Goal: Task Accomplishment & Management: Use online tool/utility

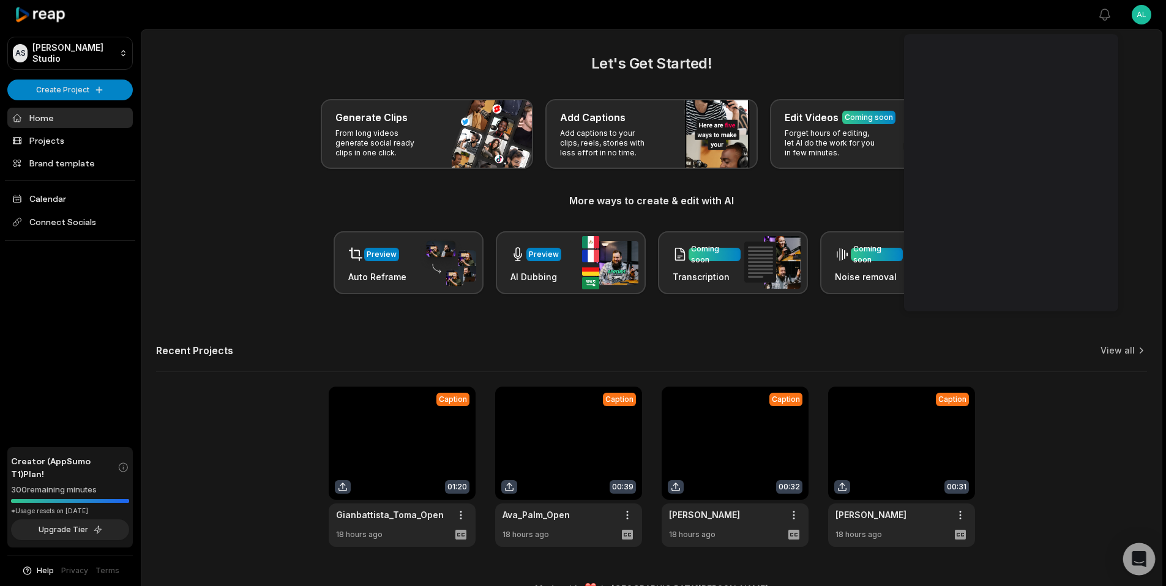
click at [881, 409] on div "Open Intercom Messenger" at bounding box center [1139, 560] width 32 height 32
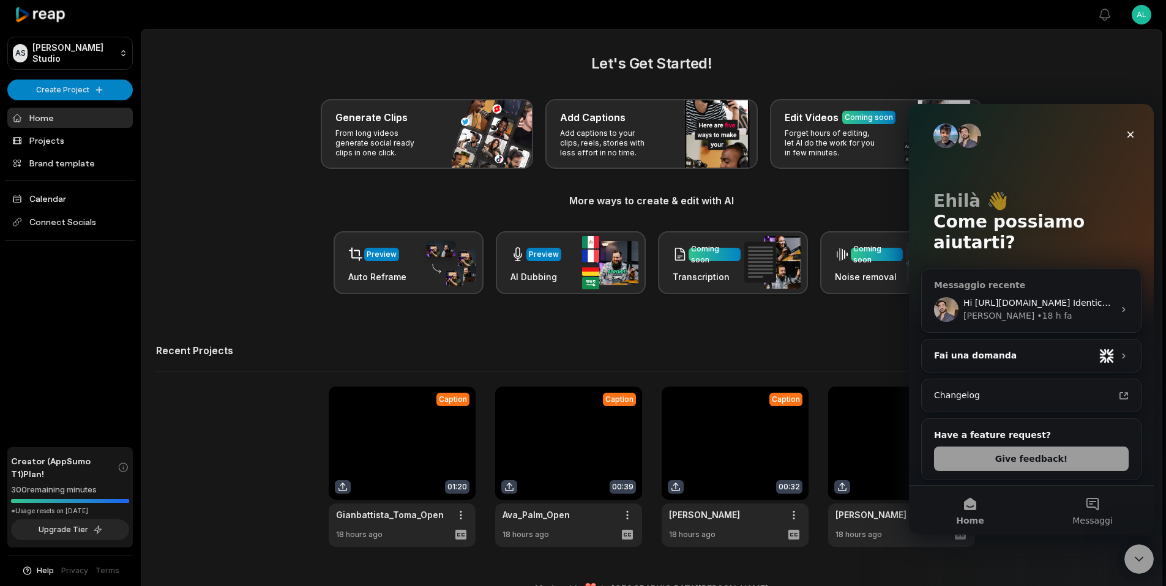
click at [881, 310] on div "[PERSON_NAME] • 18 h fa" at bounding box center [1038, 316] width 151 height 13
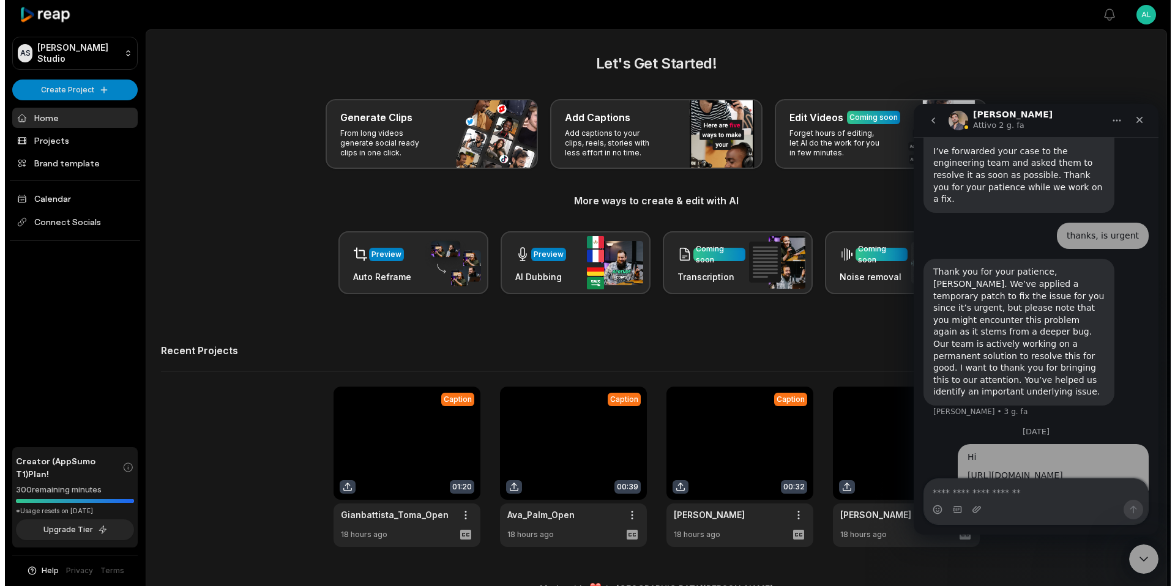
scroll to position [2208, 0]
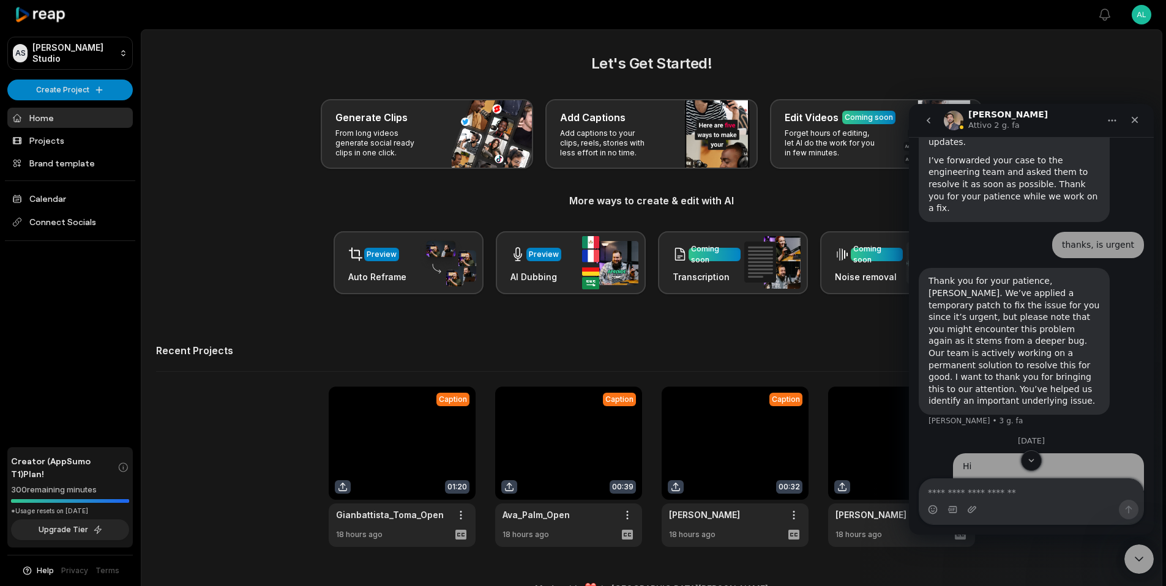
click at [417, 409] on link at bounding box center [402, 467] width 147 height 160
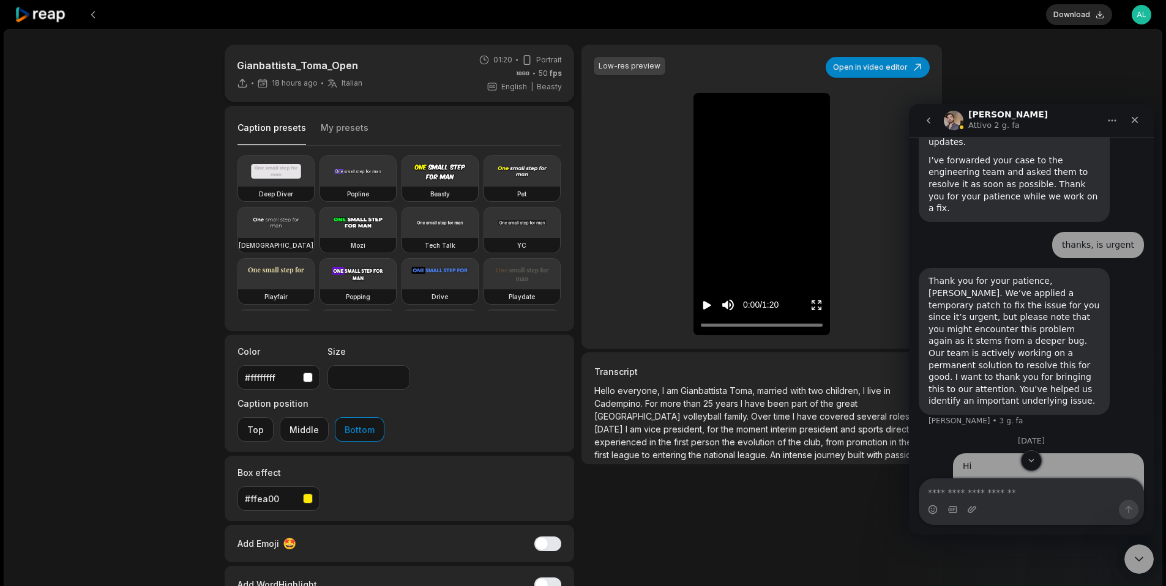
drag, startPoint x: 704, startPoint y: 309, endPoint x: 712, endPoint y: 279, distance: 30.4
click at [704, 308] on icon "Play video" at bounding box center [707, 305] width 8 height 9
click at [807, 326] on div at bounding box center [762, 325] width 122 height 8
click at [710, 304] on icon "Pause video" at bounding box center [707, 305] width 12 height 12
click at [708, 307] on icon "Play video" at bounding box center [707, 305] width 8 height 9
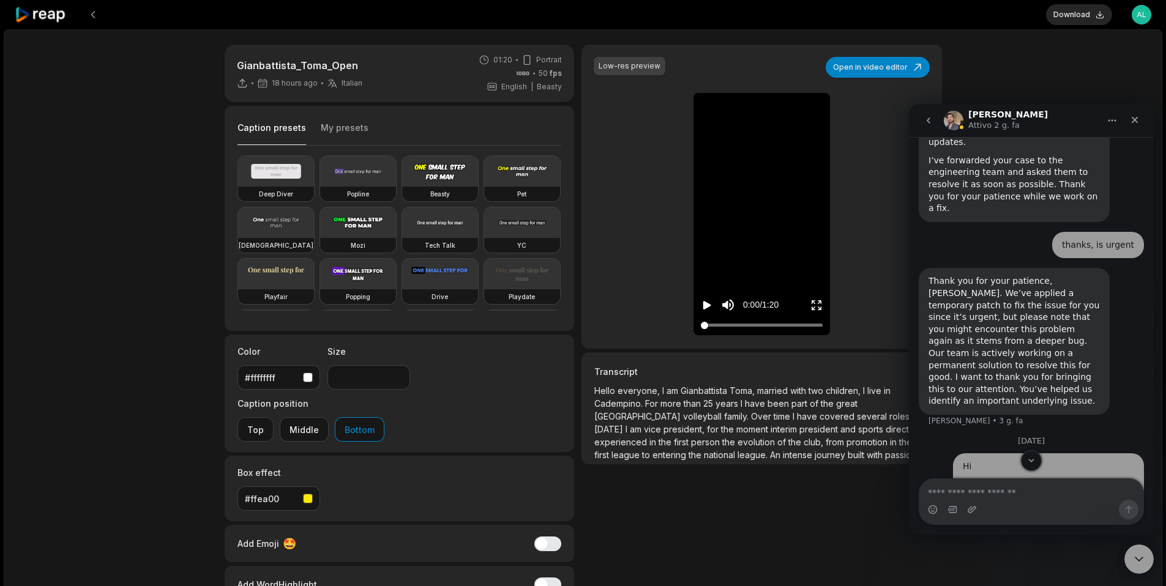
click at [811, 324] on div at bounding box center [762, 325] width 122 height 8
click at [881, 69] on button "Open in video editor" at bounding box center [878, 67] width 104 height 21
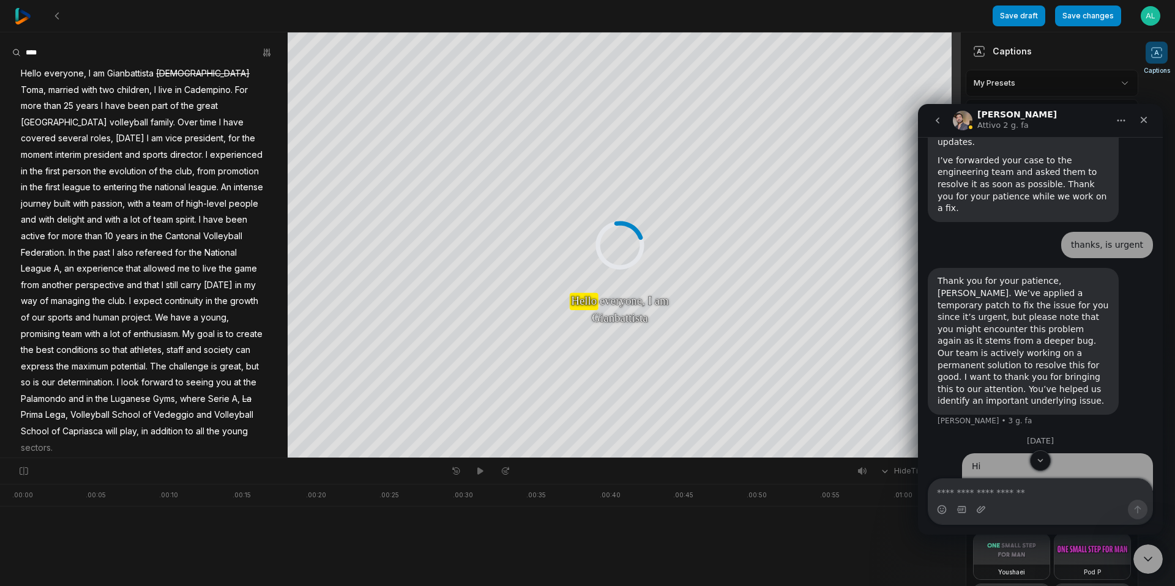
click at [54, 409] on span "sectors." at bounding box center [37, 448] width 34 height 17
click at [221, 409] on span "young" at bounding box center [235, 432] width 28 height 17
click at [169, 346] on button "Correct word" at bounding box center [154, 349] width 83 height 16
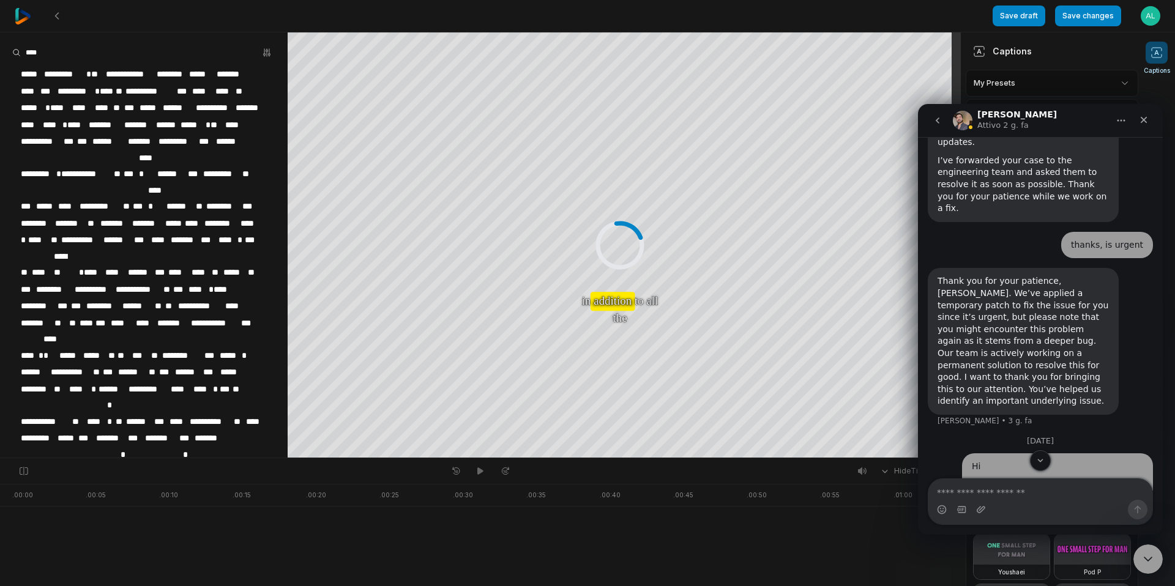
click at [54, 409] on span "********" at bounding box center [37, 571] width 35 height 17
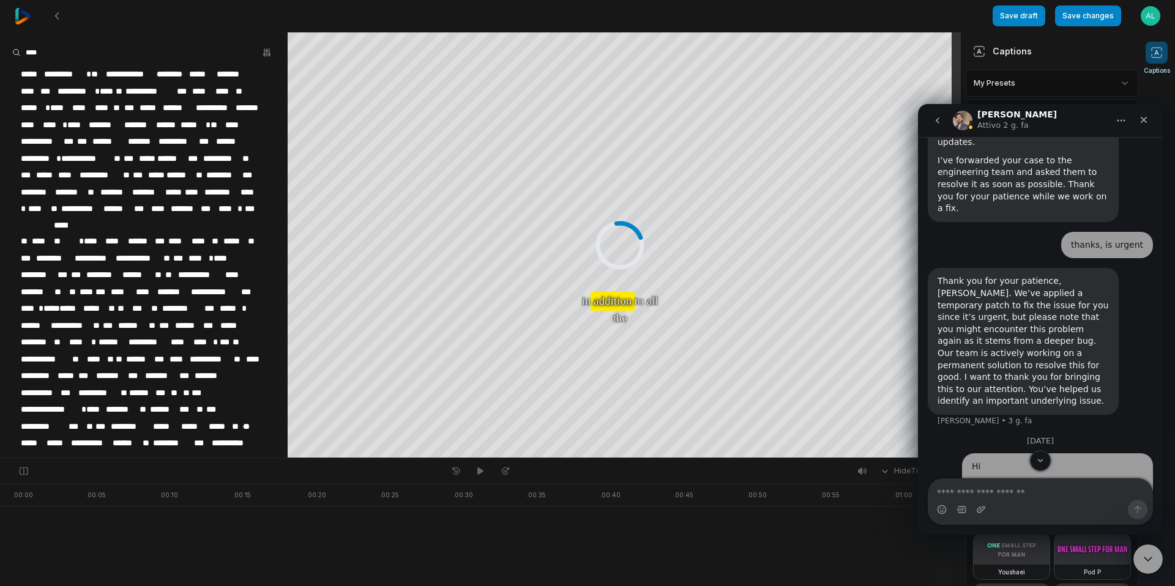
click at [89, 409] on span "**********" at bounding box center [55, 477] width 70 height 17
click at [209, 398] on button "Remove caption" at bounding box center [203, 397] width 83 height 16
click at [222, 409] on span "*****" at bounding box center [236, 460] width 28 height 17
click at [133, 348] on button "Correct word" at bounding box center [154, 349] width 83 height 16
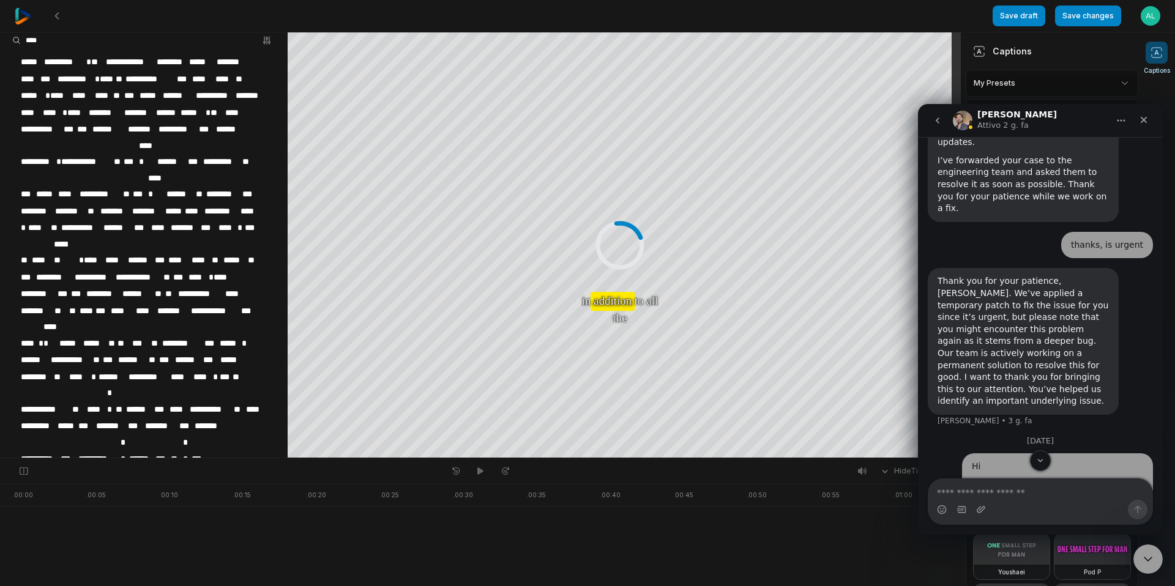
scroll to position [26, 0]
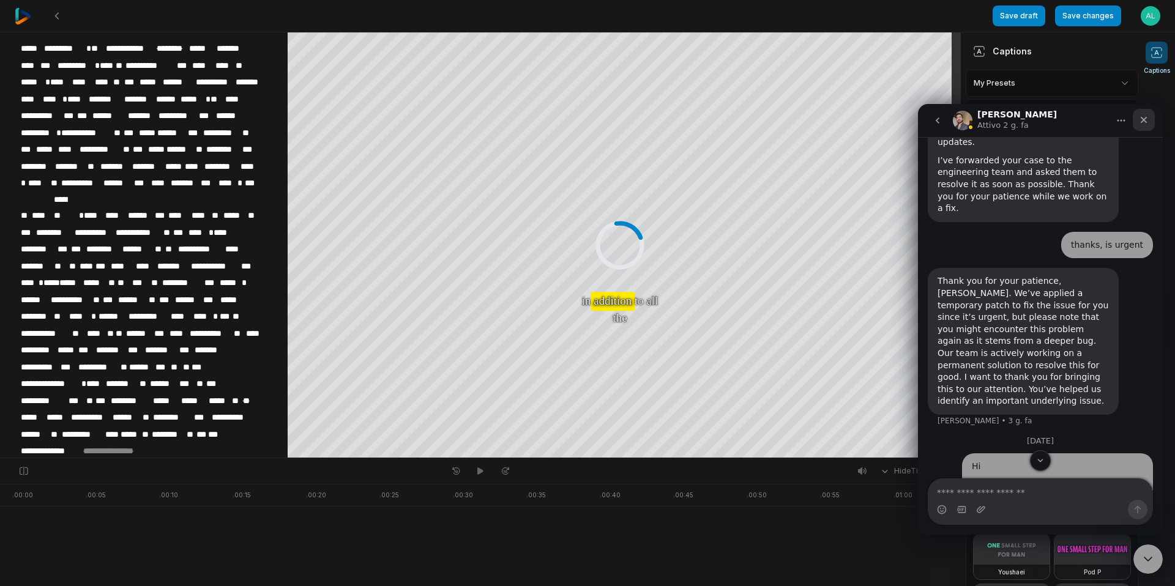
click at [881, 122] on icon "Chiudi" at bounding box center [1144, 120] width 10 height 10
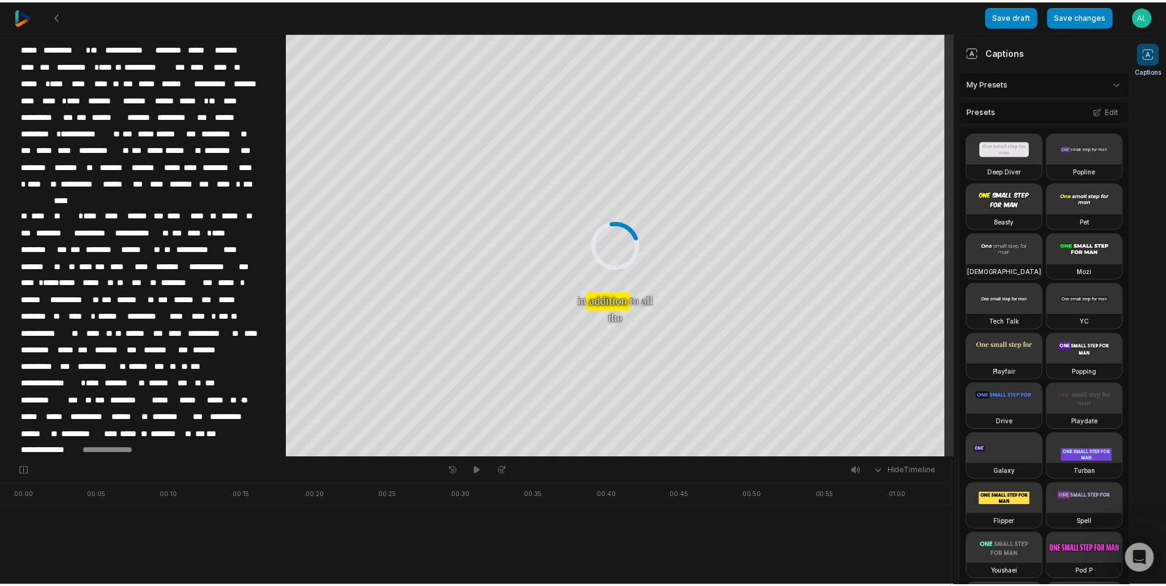
scroll to position [2345, 0]
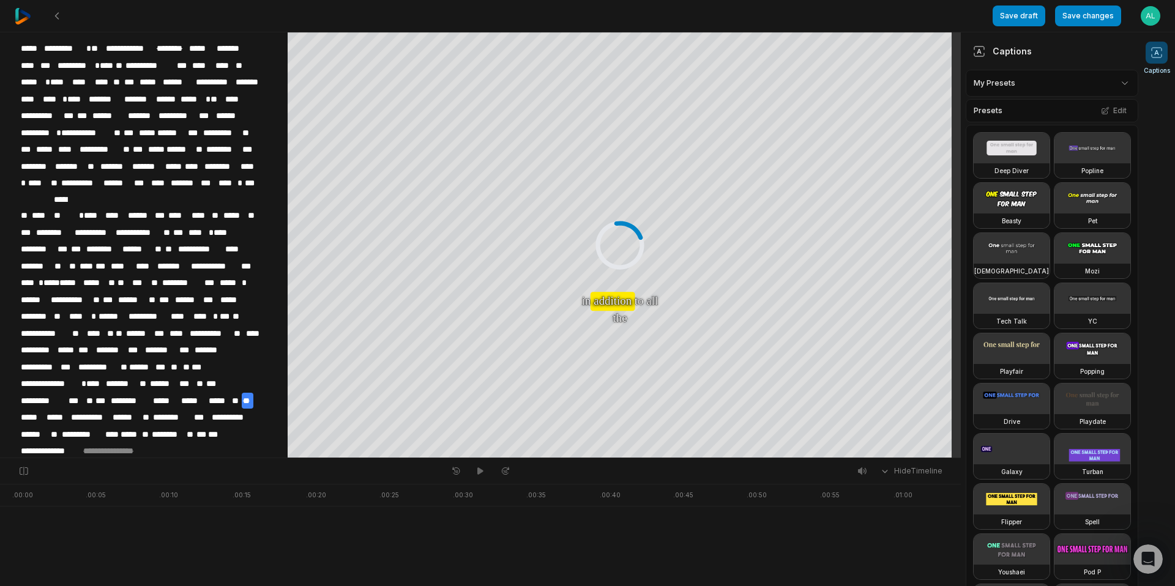
click at [242, 393] on span "**" at bounding box center [248, 401] width 12 height 17
click at [881, 11] on button "Save changes" at bounding box center [1088, 16] width 66 height 21
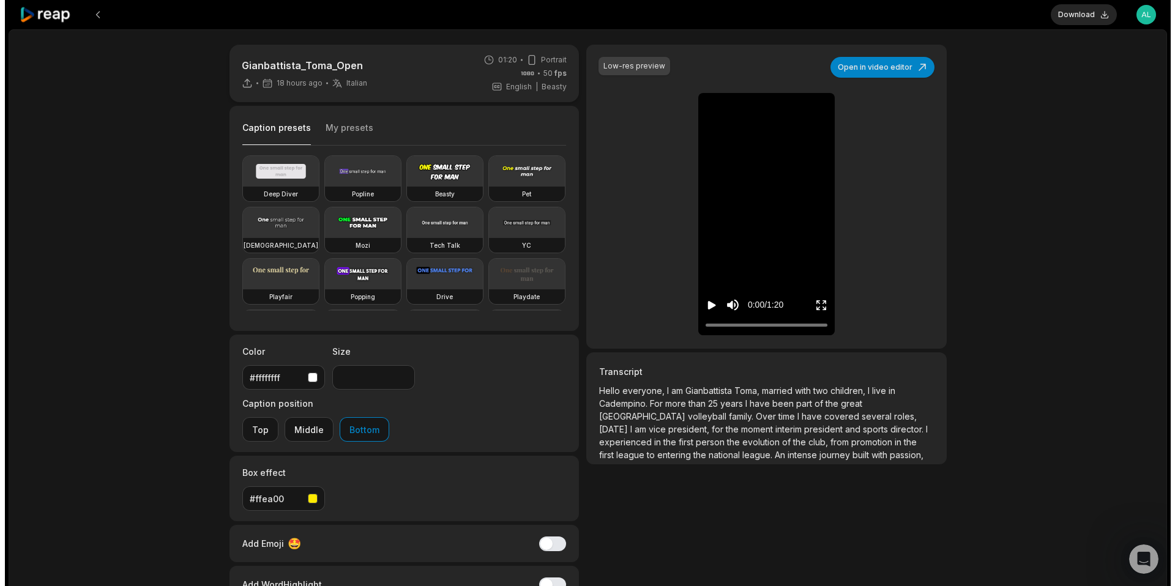
scroll to position [2345, 0]
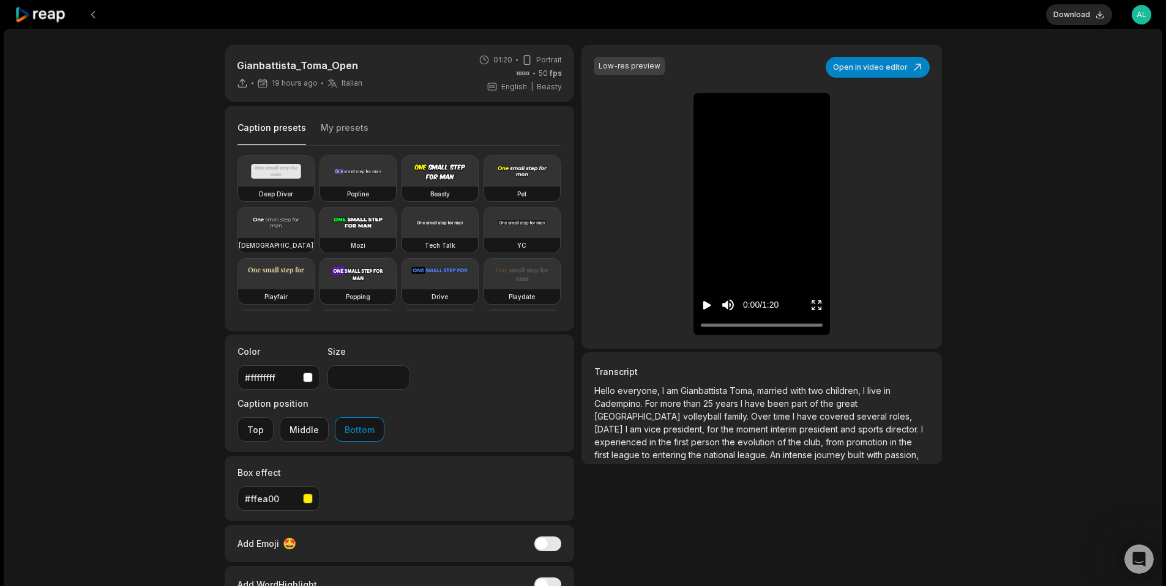
click at [709, 306] on icon "Play video" at bounding box center [707, 305] width 12 height 12
drag, startPoint x: 705, startPoint y: 326, endPoint x: 670, endPoint y: 332, distance: 36.1
click at [670, 332] on div "Low-res preview Open in video editor Hello Hello everyone, everyone, I I am am …" at bounding box center [762, 197] width 360 height 304
click at [805, 324] on div at bounding box center [762, 325] width 122 height 8
click at [811, 323] on div at bounding box center [762, 325] width 122 height 8
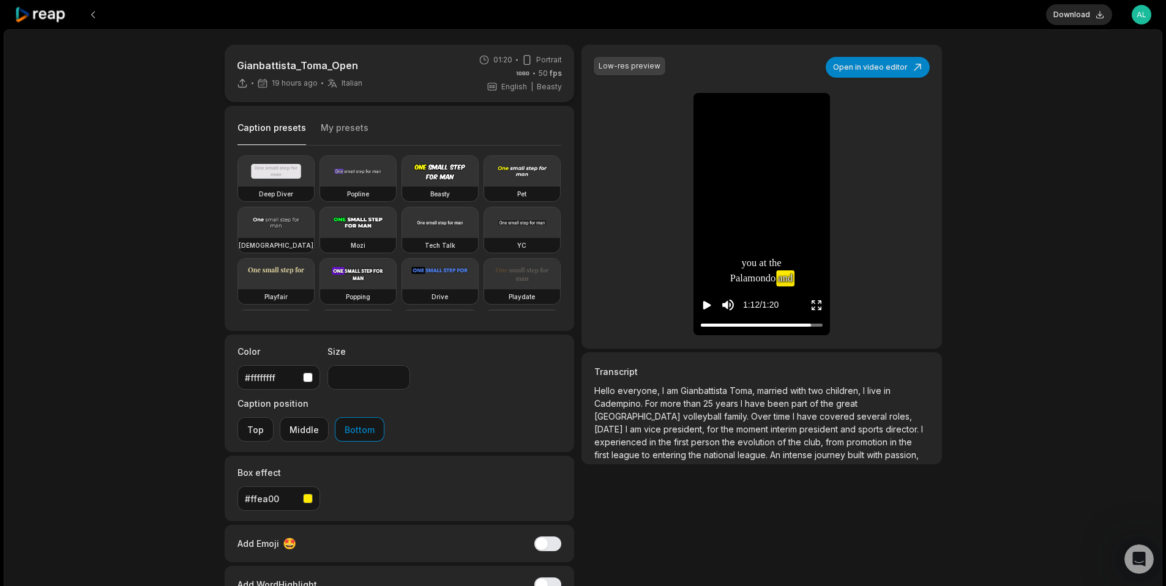
click at [709, 309] on icon "Play video" at bounding box center [707, 305] width 12 height 12
click at [873, 71] on button "Open in video editor" at bounding box center [878, 67] width 104 height 21
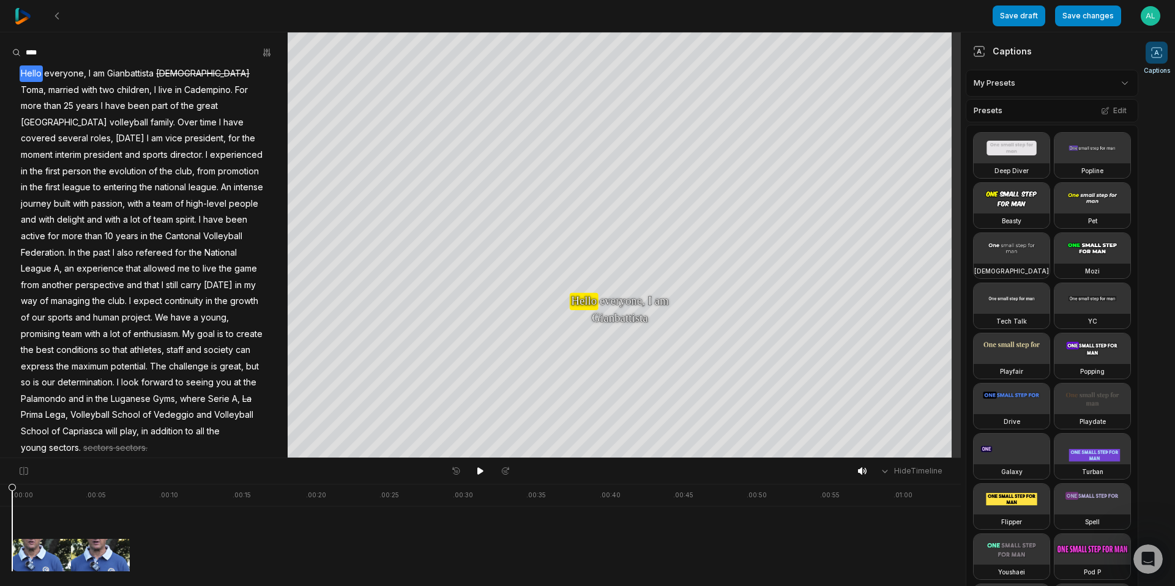
scroll to position [26, 0]
